Goal: Transaction & Acquisition: Purchase product/service

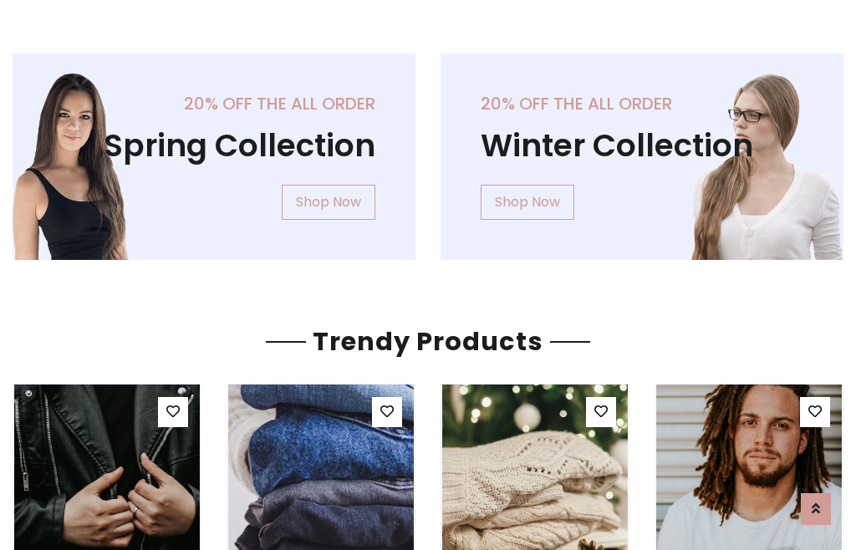
scroll to position [85, 0]
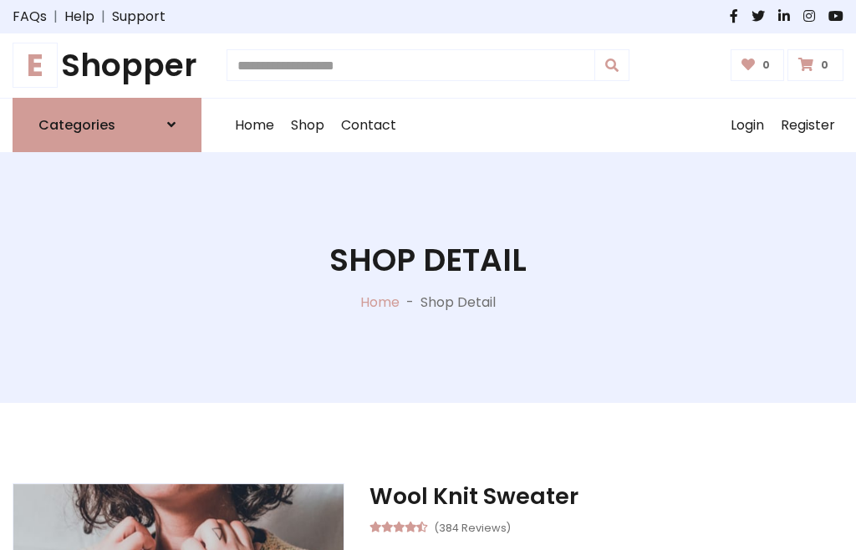
click at [107, 65] on h1 "E Shopper" at bounding box center [107, 66] width 189 height 38
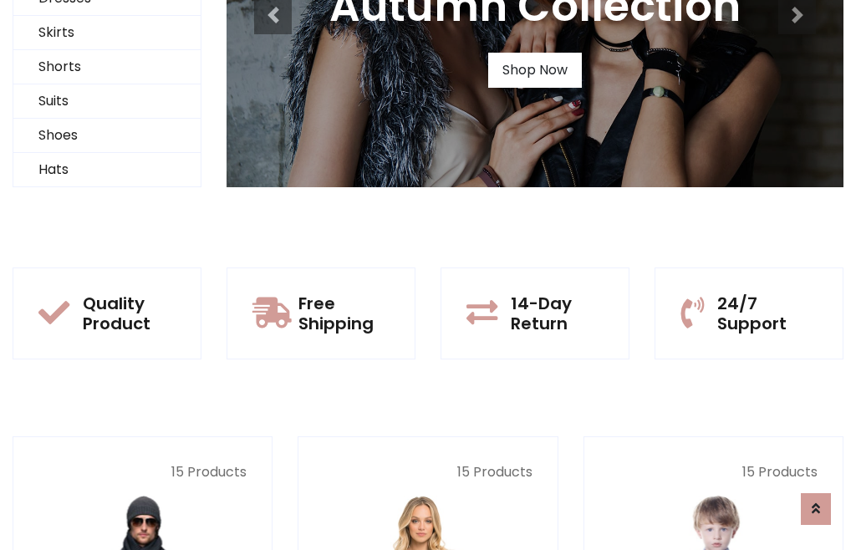
scroll to position [161, 0]
